Goal: Information Seeking & Learning: Find specific fact

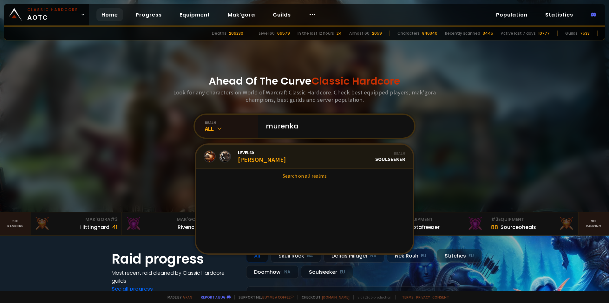
type input "murenka"
click at [283, 156] on link "Level 60 Murenka Realm Soulseeker" at bounding box center [304, 156] width 217 height 24
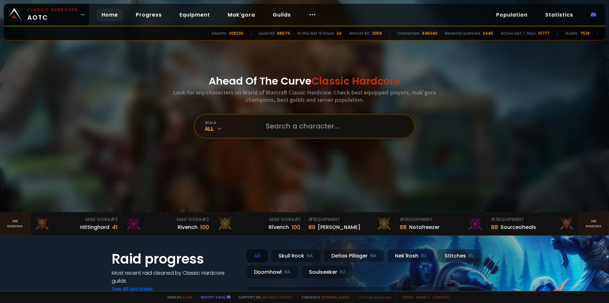
click at [285, 129] on input "text" at bounding box center [334, 126] width 145 height 23
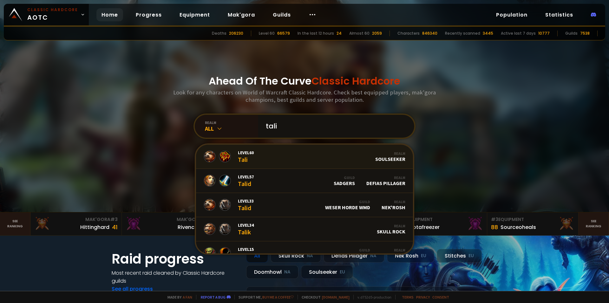
type input "tali"
click at [280, 155] on link "Level 60 Tali Realm Soulseeker" at bounding box center [304, 156] width 217 height 24
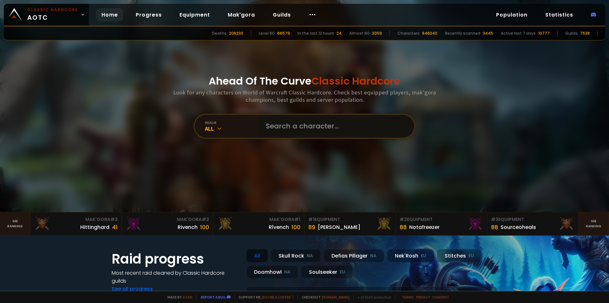
click at [272, 123] on input "text" at bounding box center [334, 126] width 145 height 23
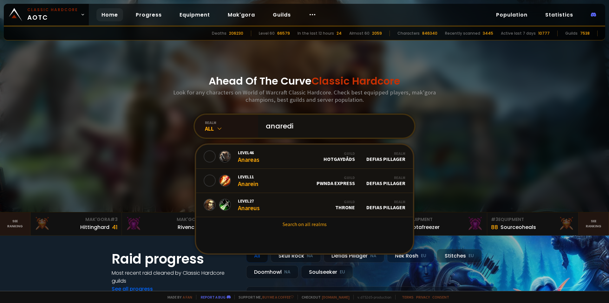
type input "anaredia"
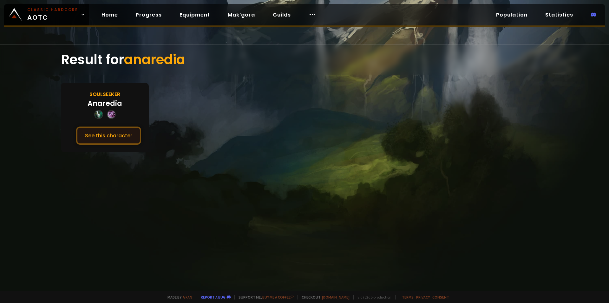
click at [129, 136] on button "See this character" at bounding box center [108, 135] width 65 height 18
